Goal: Transaction & Acquisition: Purchase product/service

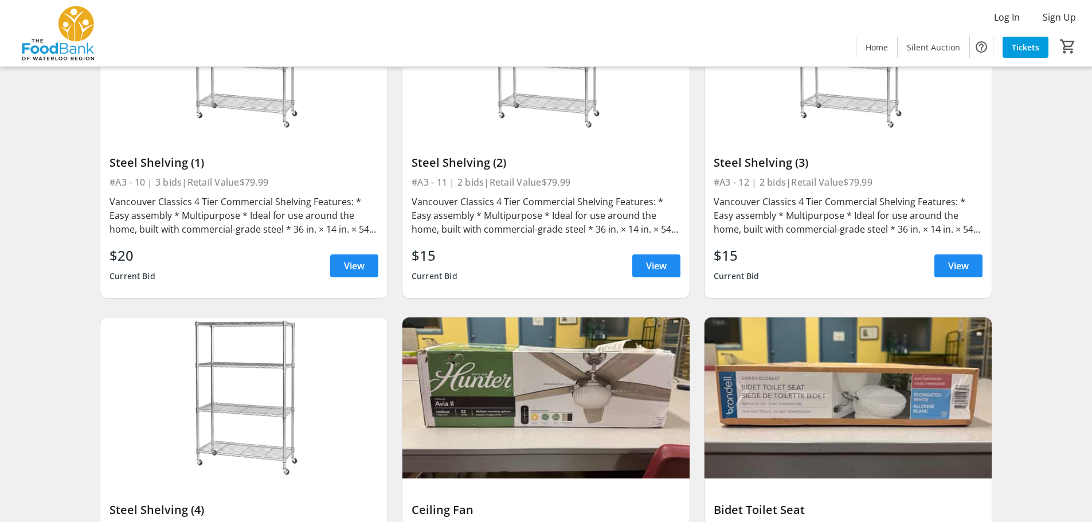
scroll to position [1204, 0]
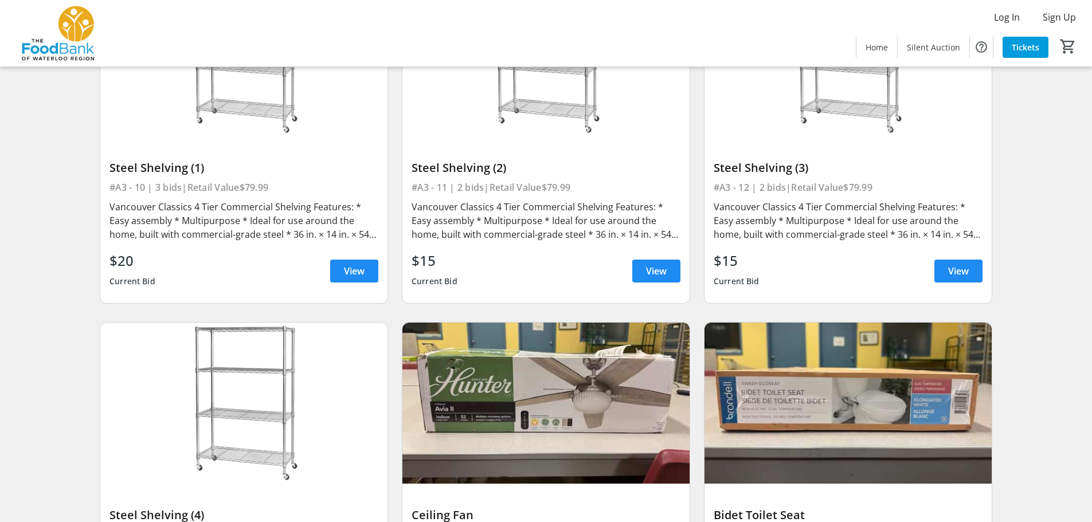
click at [661, 275] on span "View" at bounding box center [656, 271] width 21 height 14
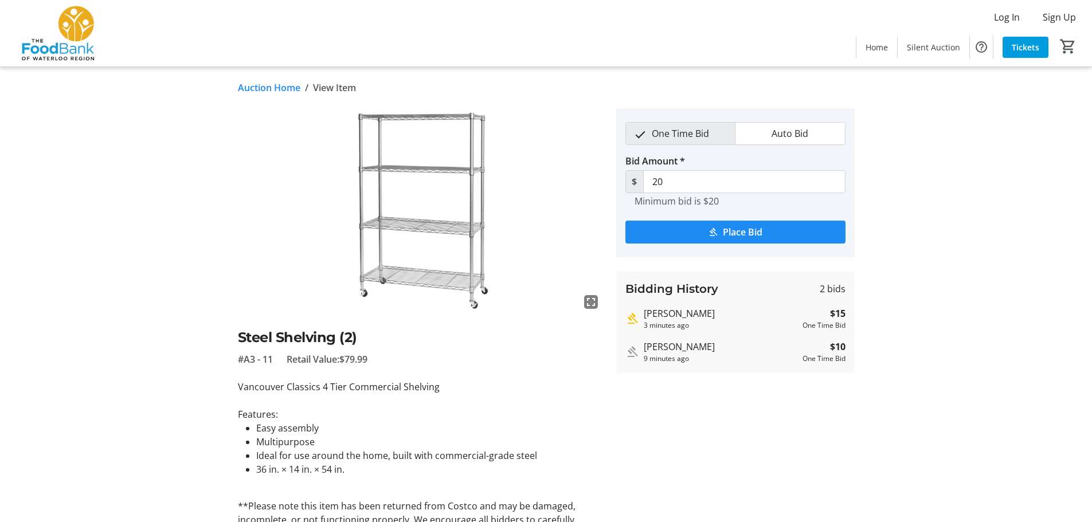
scroll to position [1204, 0]
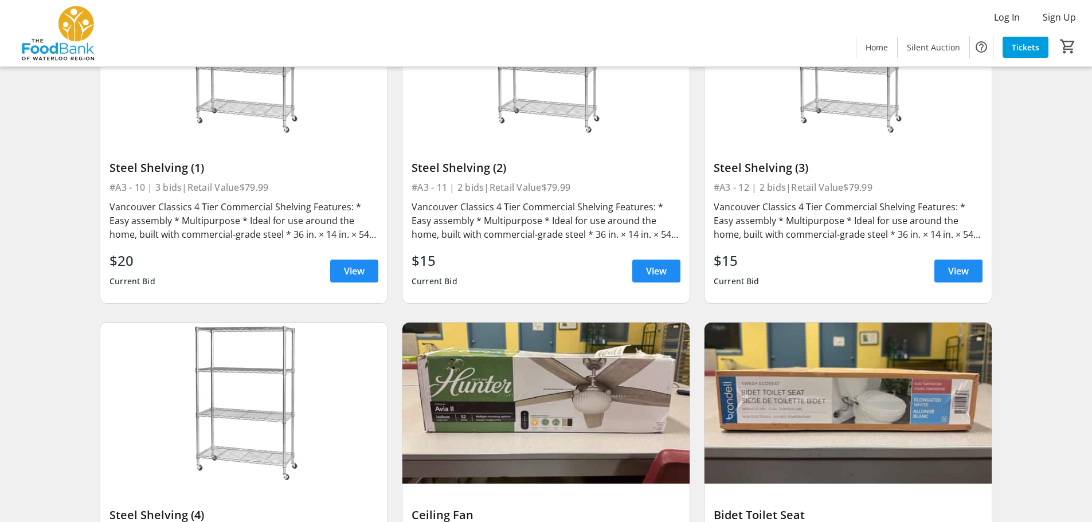
click at [210, 216] on div "Vancouver Classics 4 Tier Commercial Shelving Features: * Easy assembly * Multi…" at bounding box center [244, 220] width 269 height 41
click at [357, 268] on span "View" at bounding box center [354, 271] width 21 height 14
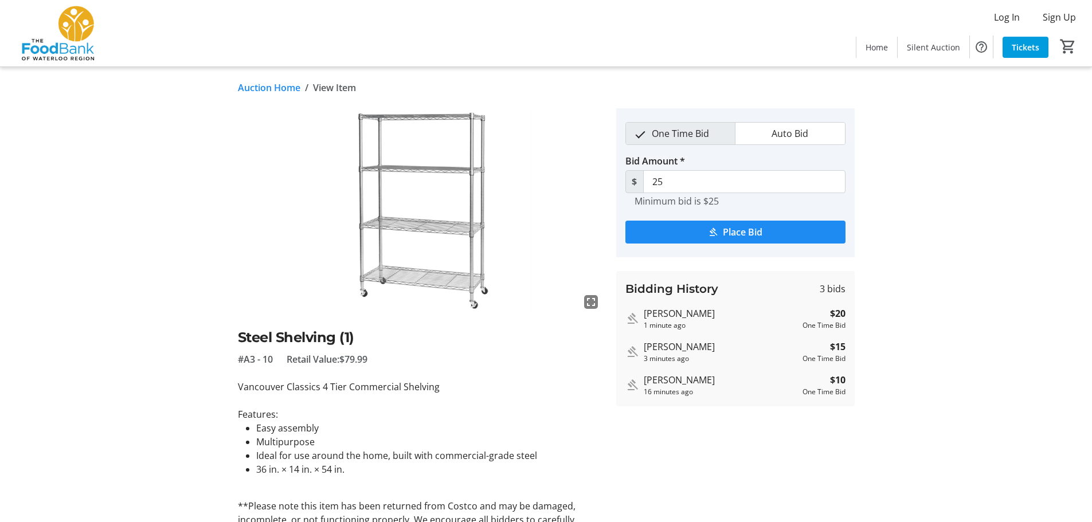
type input "30"
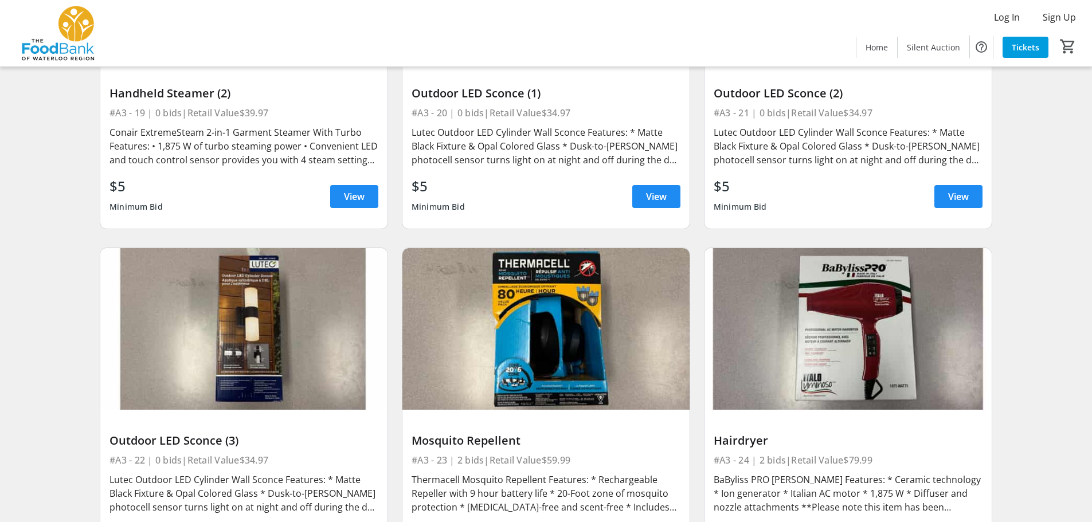
scroll to position [2466, 0]
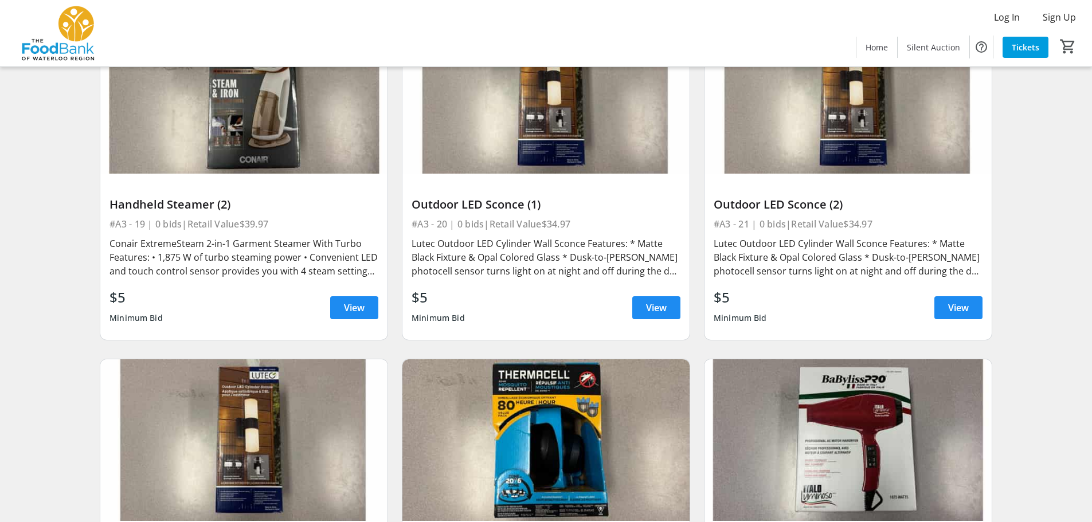
scroll to position [2122, 0]
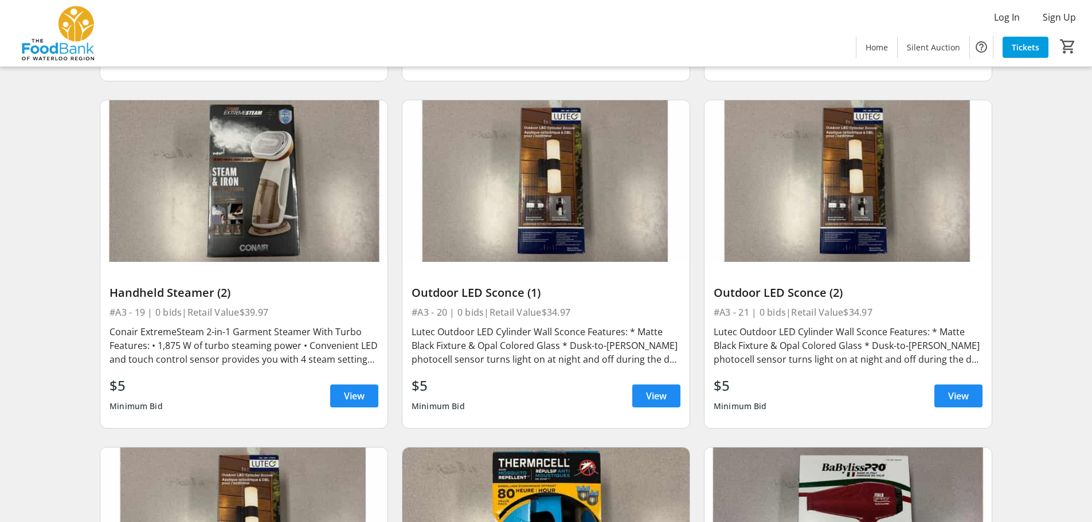
click at [54, 233] on div "Search Filter timer_outline Ends in 6d 22h 44m 36s DR-[PERSON_NAME]’S Triple Ac…" at bounding box center [546, 54] width 1088 height 4162
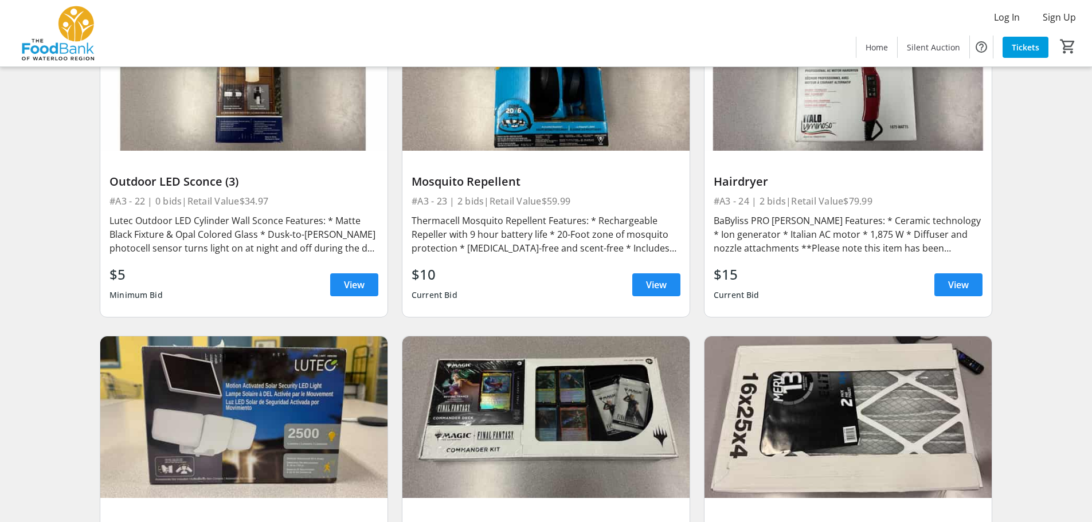
scroll to position [2752, 0]
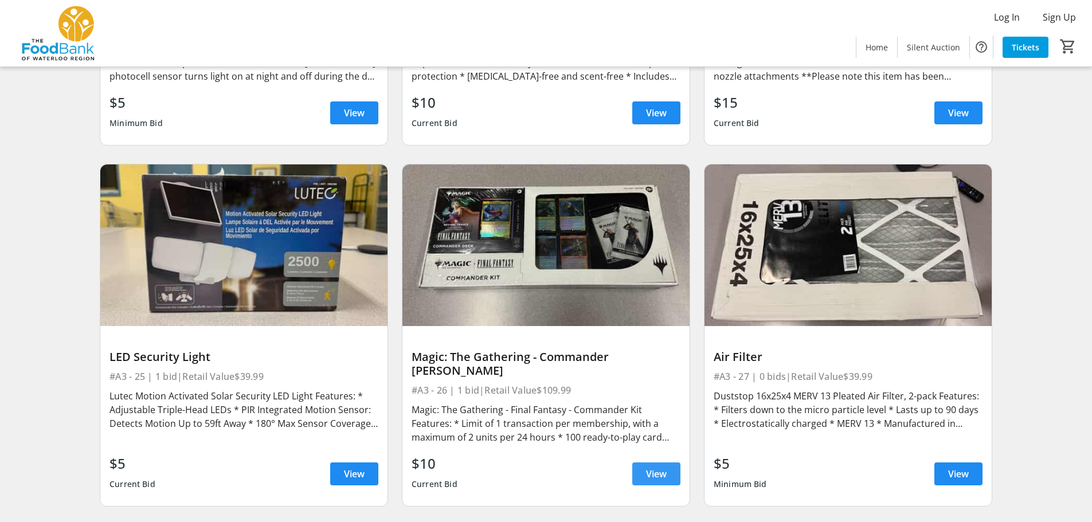
click at [640, 460] on span at bounding box center [656, 474] width 48 height 28
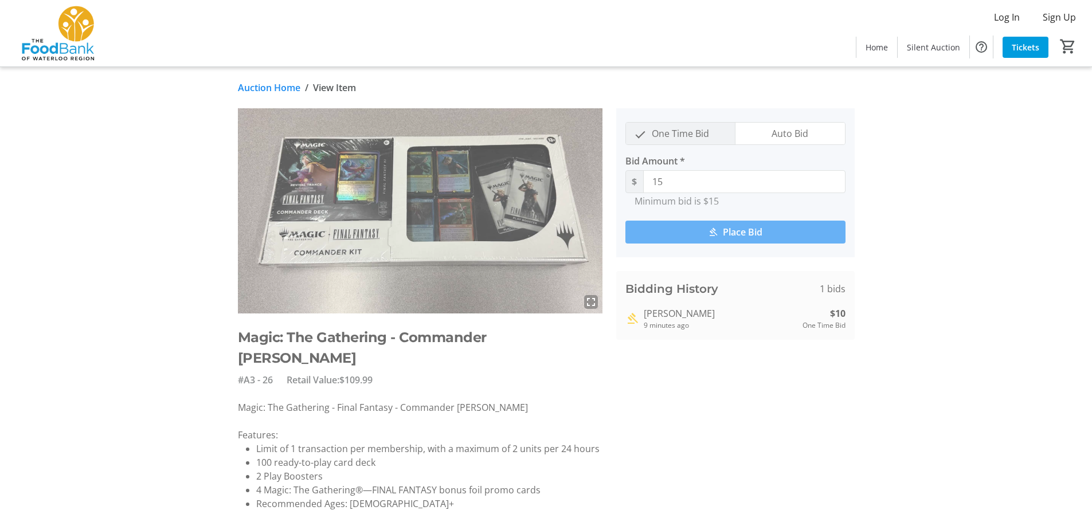
scroll to position [2752, 0]
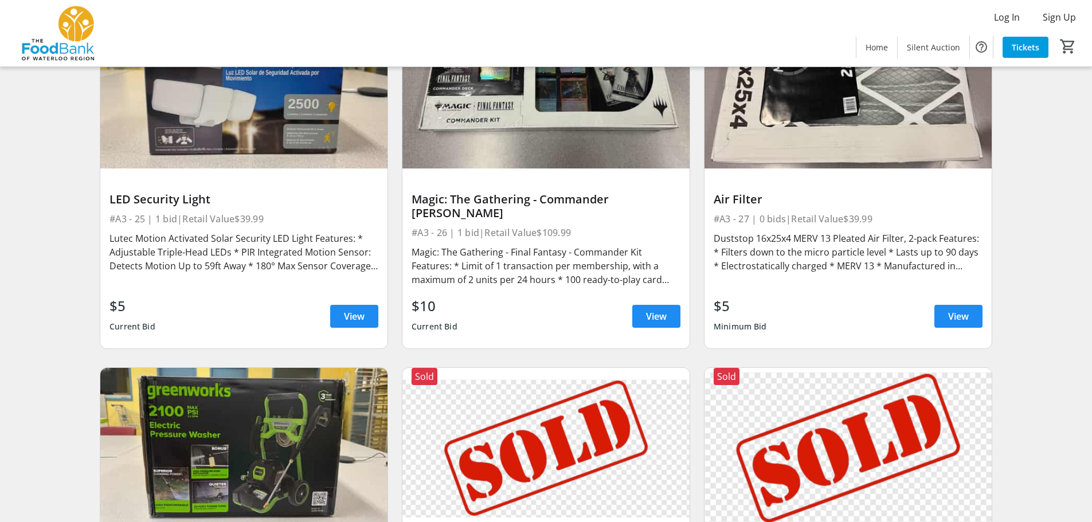
scroll to position [2810, 0]
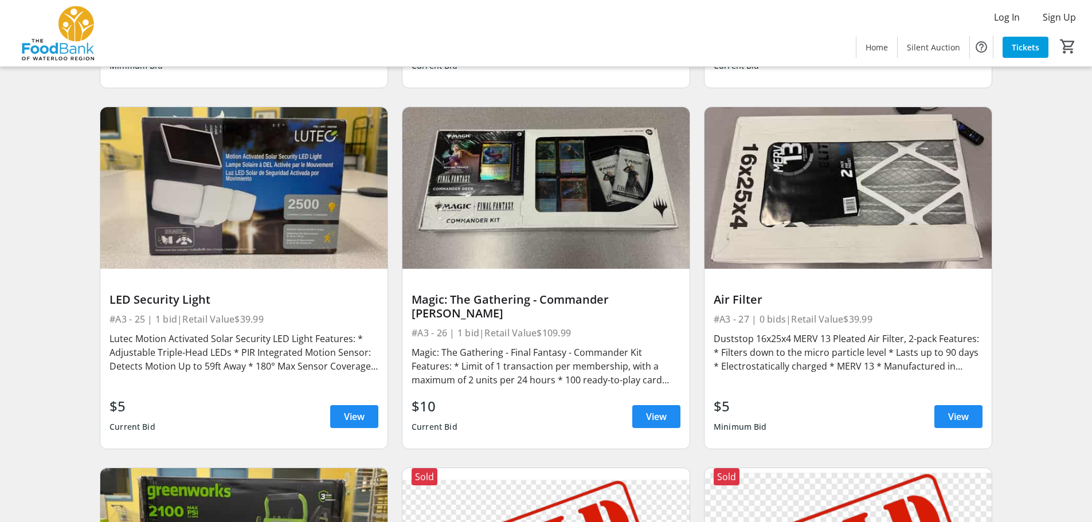
click at [1050, 213] on div "Search Filter timer_outline Ends in 6d 22h 44m 25s DR-[PERSON_NAME]’S Triple Ac…" at bounding box center [546, 6] width 1088 height 5442
click at [1049, 217] on div "Search Filter timer_outline Ends in 6d 22h 44m 24s DR-[PERSON_NAME]’S Triple Ac…" at bounding box center [546, 6] width 1088 height 5442
click at [1056, 233] on div "Search Filter timer_outline Ends in 6d 22h 44m 24s DR-[PERSON_NAME]’S Triple Ac…" at bounding box center [546, 6] width 1088 height 5442
click at [1054, 251] on div "Search Filter timer_outline Ends in 6d 22h 44m 23s DR-[PERSON_NAME]’S Triple Ac…" at bounding box center [546, 6] width 1088 height 5442
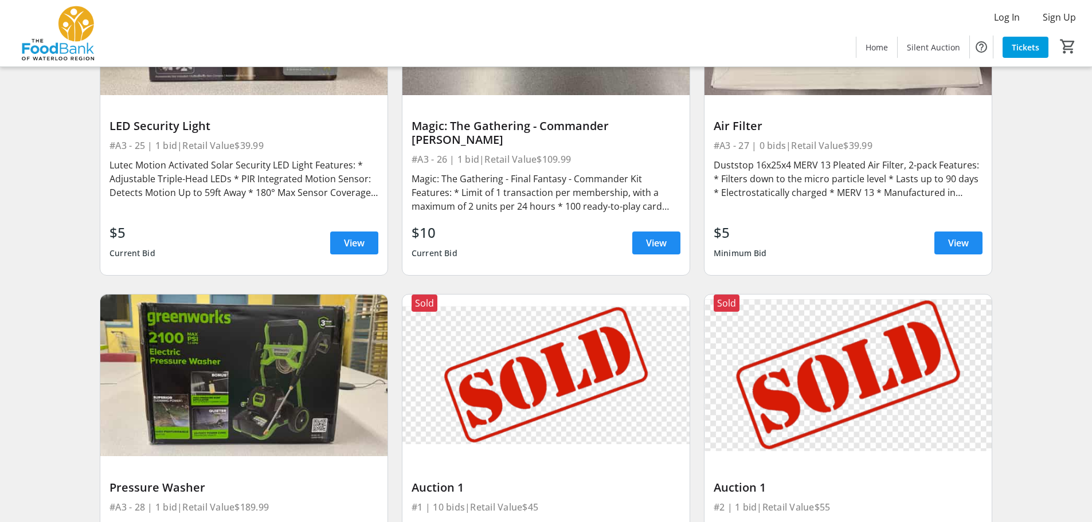
scroll to position [3154, 0]
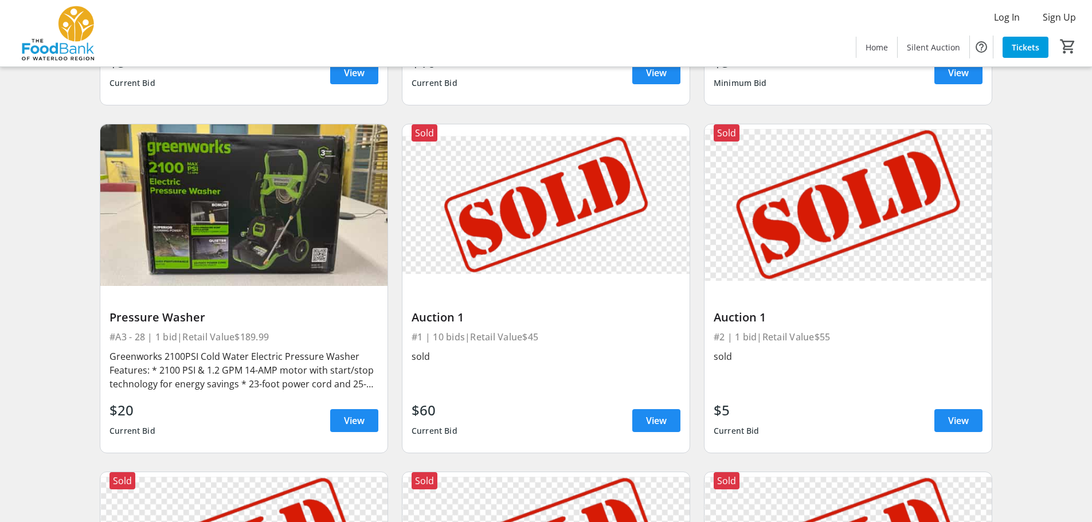
click at [337, 407] on span at bounding box center [354, 421] width 48 height 28
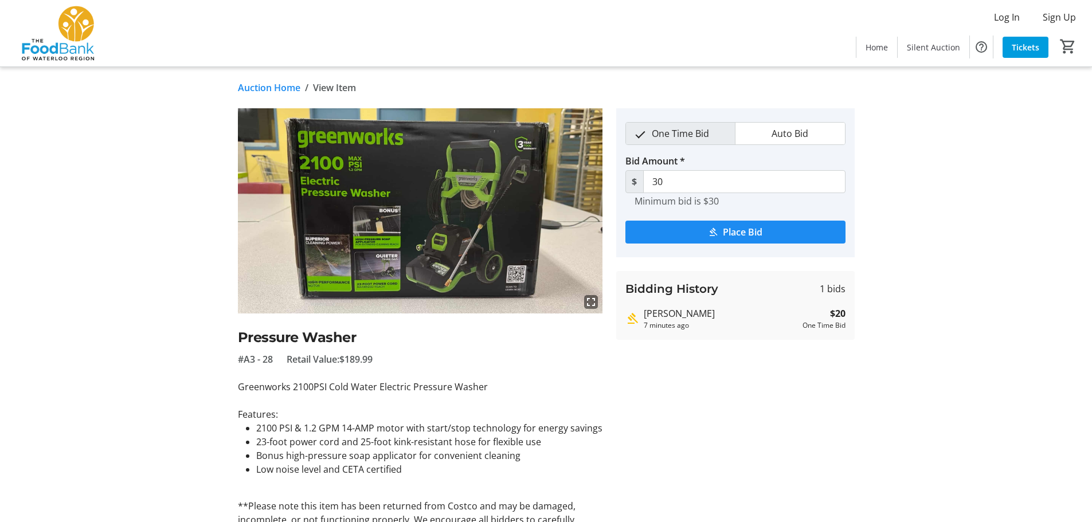
click at [128, 232] on tr-auction-item-details-ui "Auction Home / View Item fullscreen Pressure Washer #A3 - 28 Retail Value: $189…" at bounding box center [546, 332] width 1092 height 531
